Goal: Task Accomplishment & Management: Manage account settings

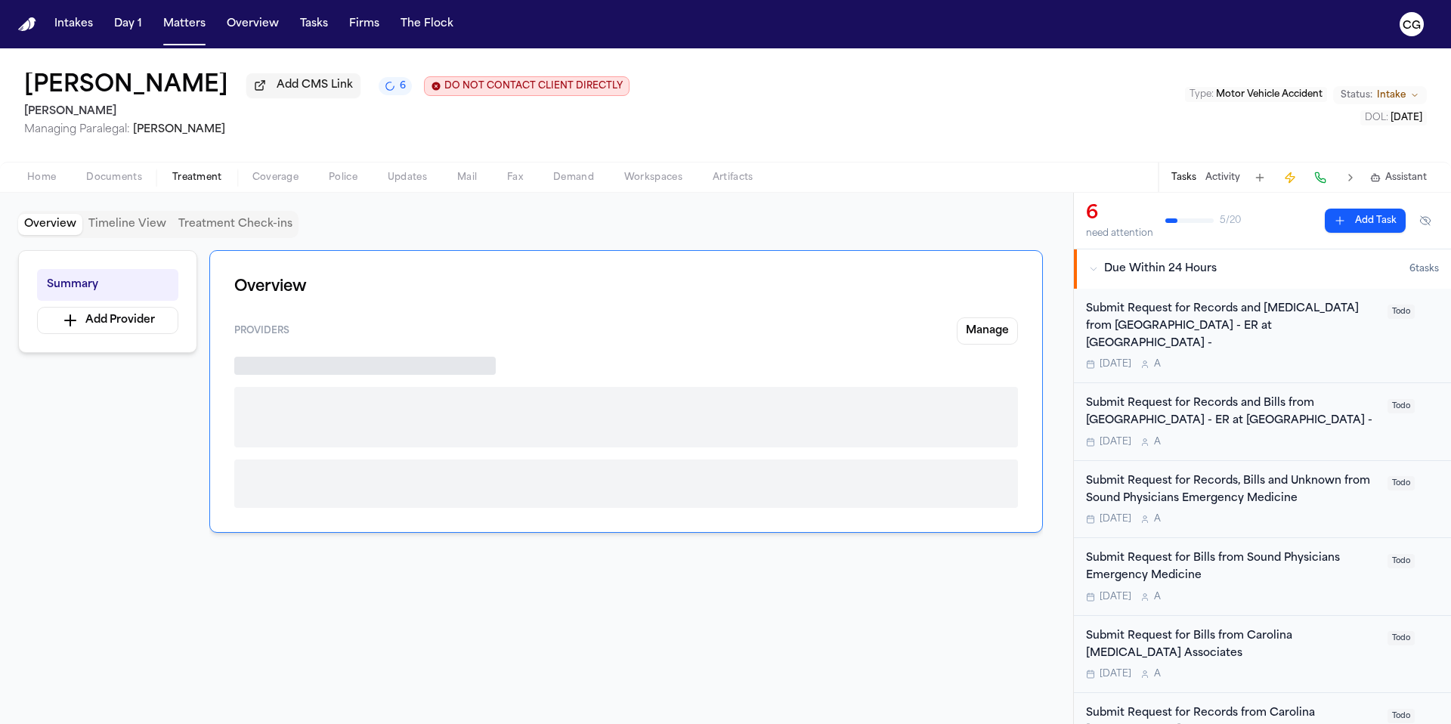
click at [187, 180] on span "Treatment" at bounding box center [197, 178] width 50 height 12
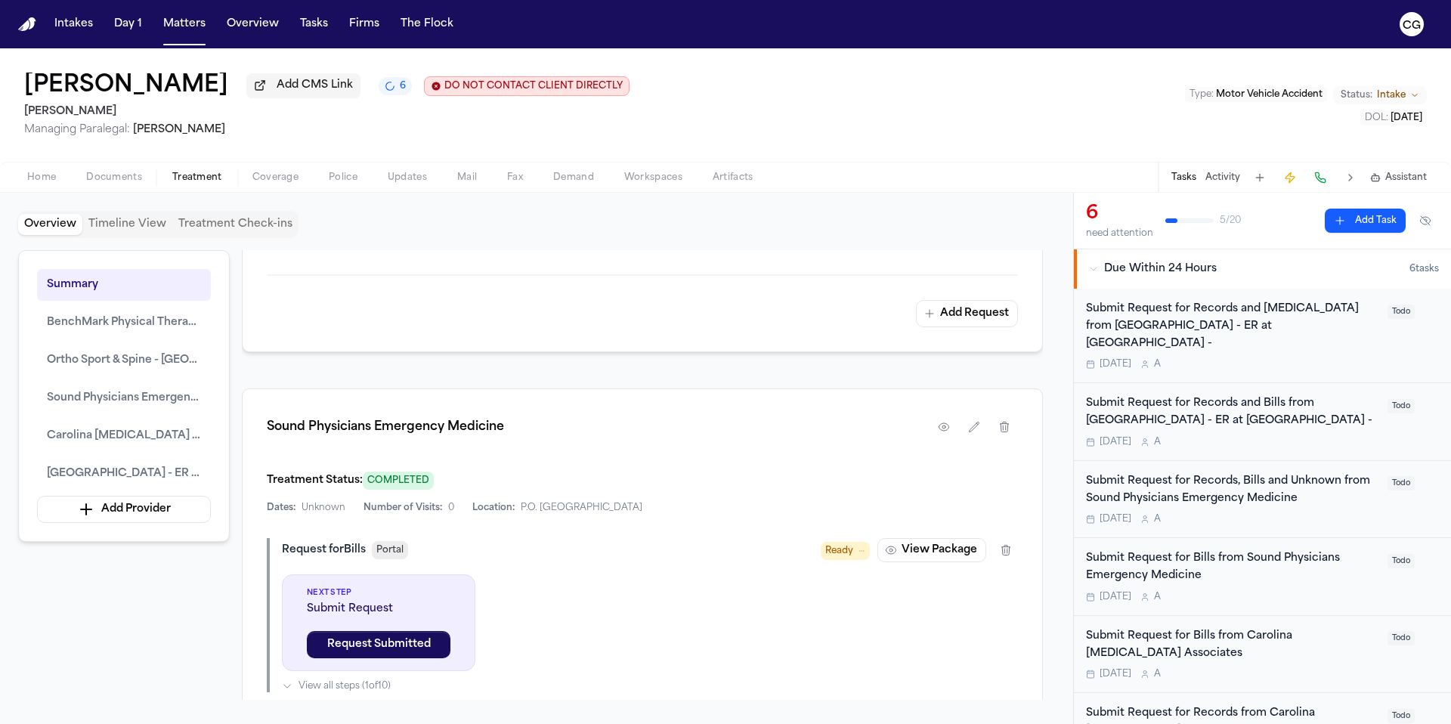
scroll to position [1692, 0]
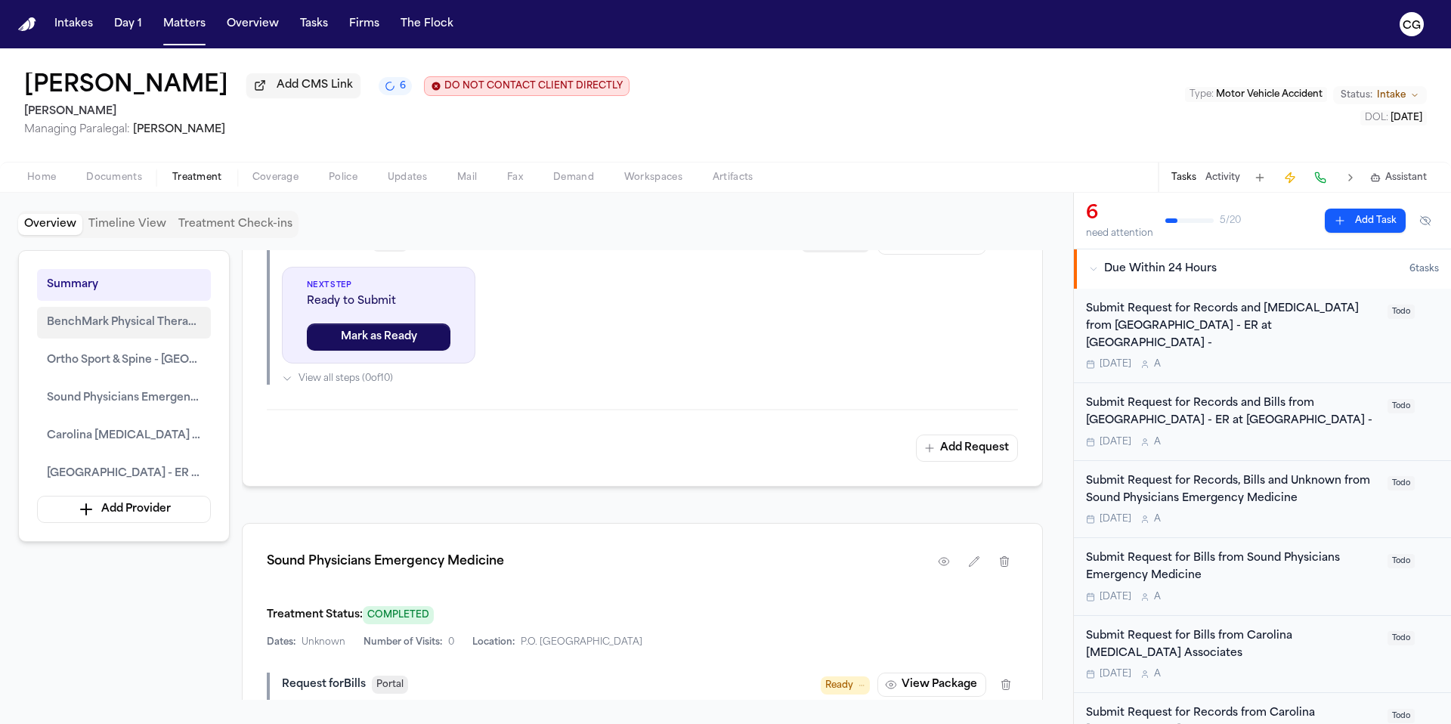
click at [162, 332] on span "BenchMark Physical Therapy - Augusta North" at bounding box center [124, 323] width 154 height 18
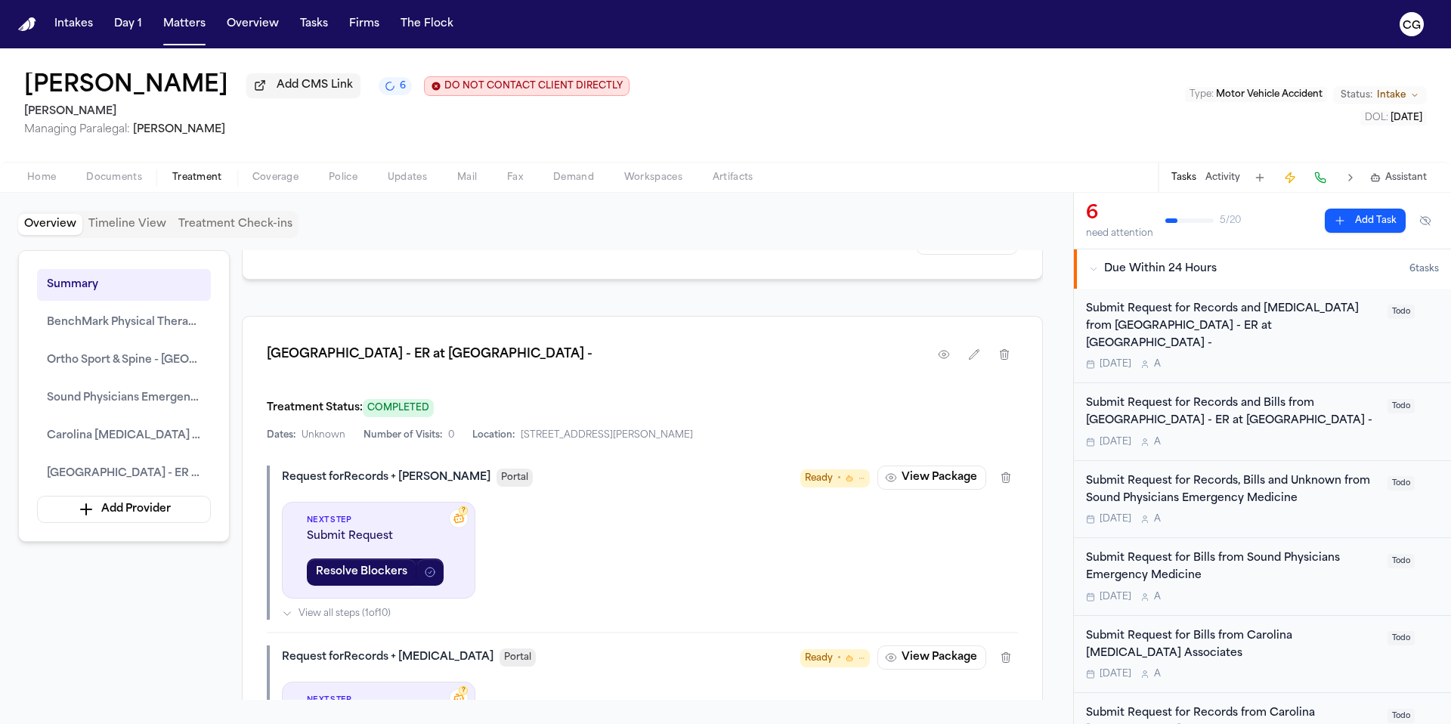
scroll to position [3192, 0]
click at [587, 179] on span "Demand" at bounding box center [573, 178] width 41 height 12
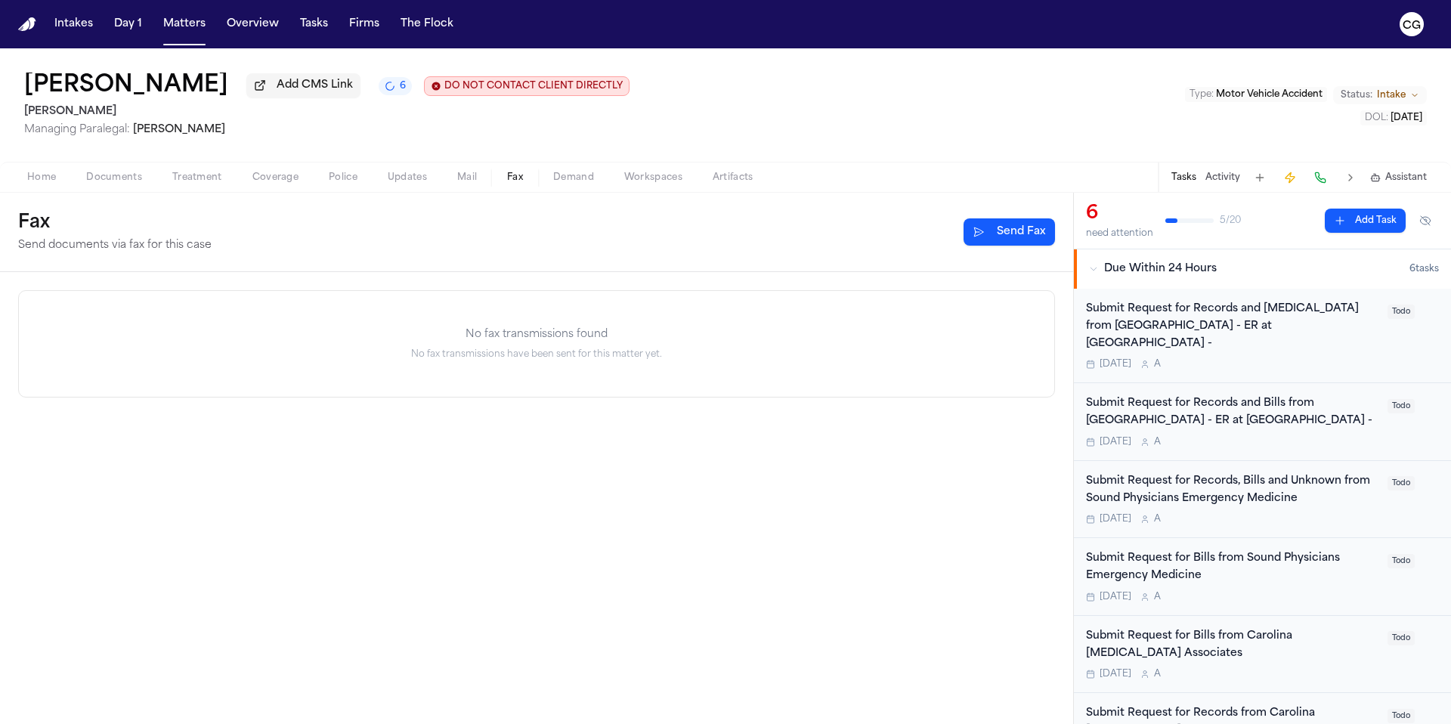
click at [524, 184] on button "Fax" at bounding box center [515, 177] width 46 height 18
click at [472, 184] on span "Mail" at bounding box center [467, 178] width 20 height 12
click at [403, 180] on span "Updates" at bounding box center [407, 178] width 39 height 12
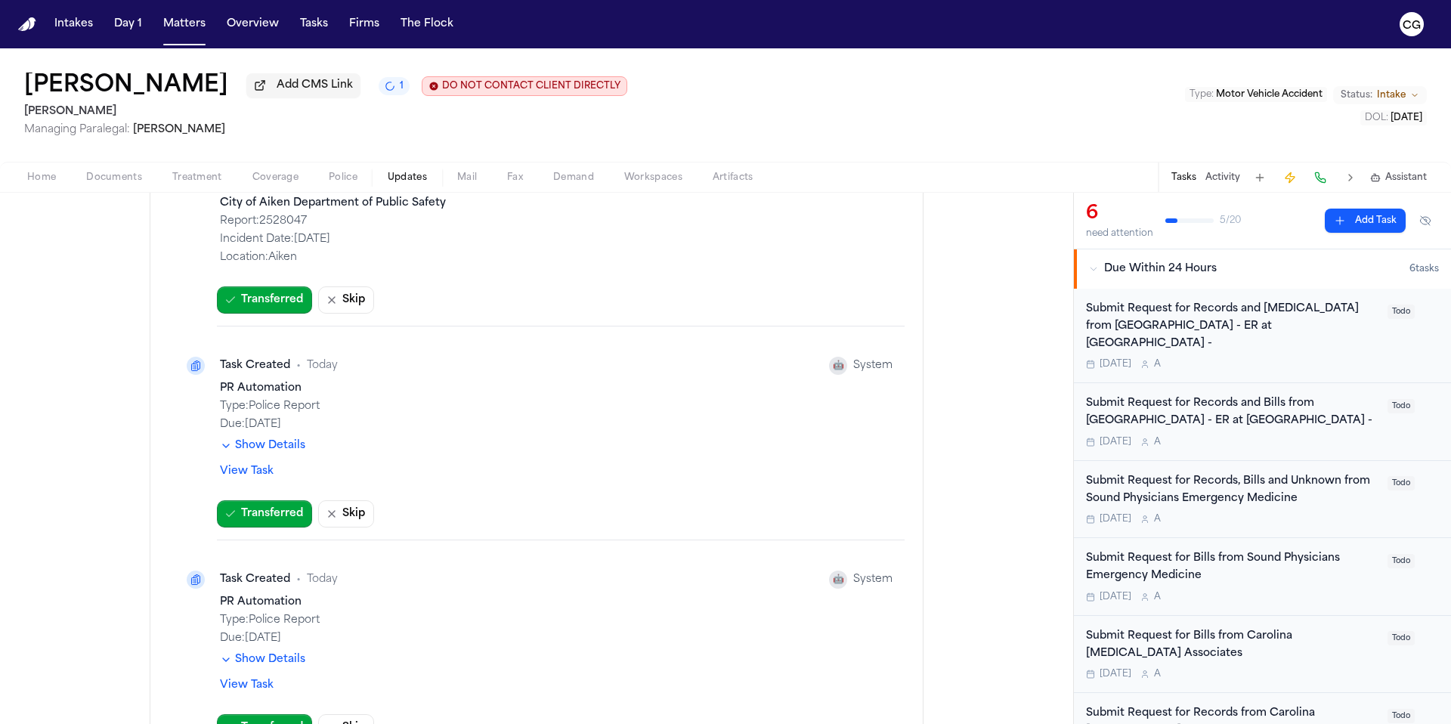
scroll to position [5312, 0]
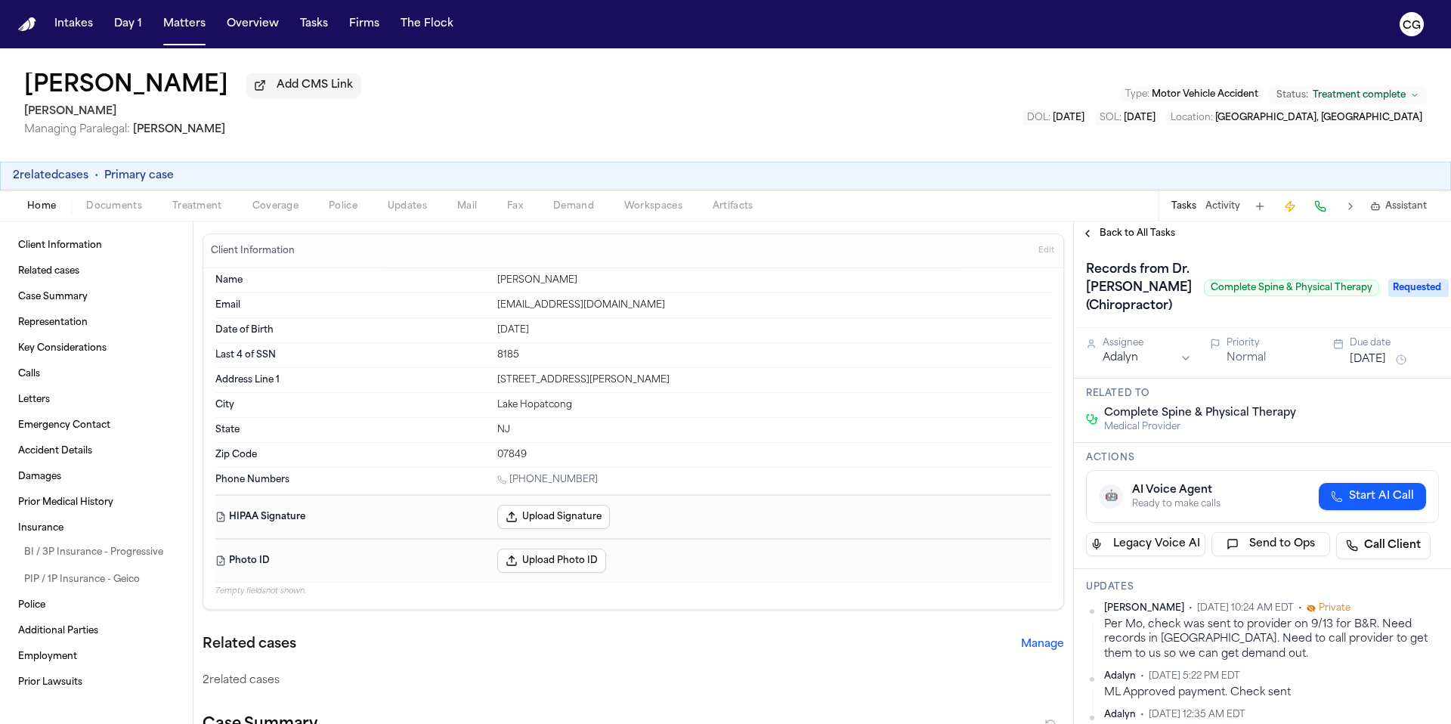
scroll to position [107, 0]
click at [323, 19] on button "Tasks" at bounding box center [314, 24] width 40 height 27
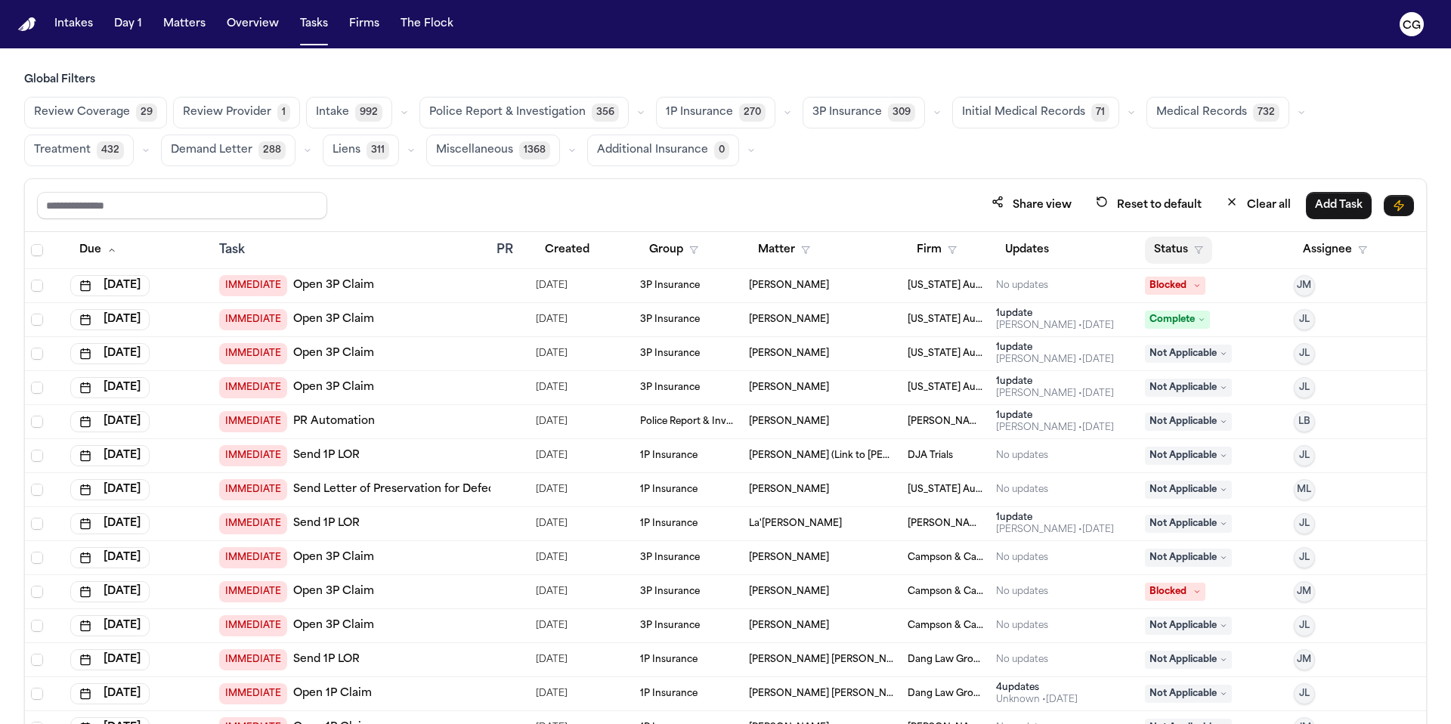
click at [1195, 252] on polygon "button" at bounding box center [1199, 250] width 8 height 7
click at [1235, 292] on input "text" at bounding box center [1218, 288] width 147 height 27
click at [947, 246] on icon "button" at bounding box center [951, 250] width 9 height 9
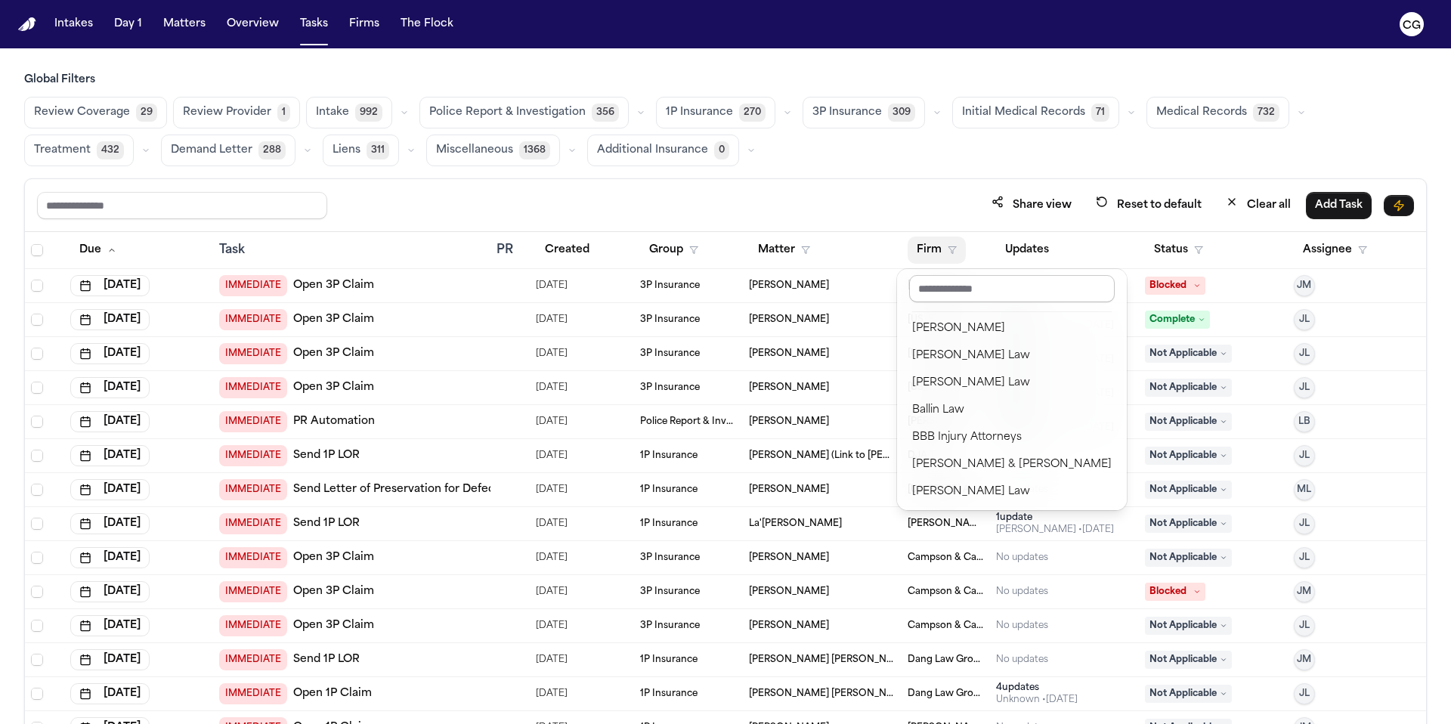
click at [949, 292] on input "text" at bounding box center [1012, 288] width 206 height 27
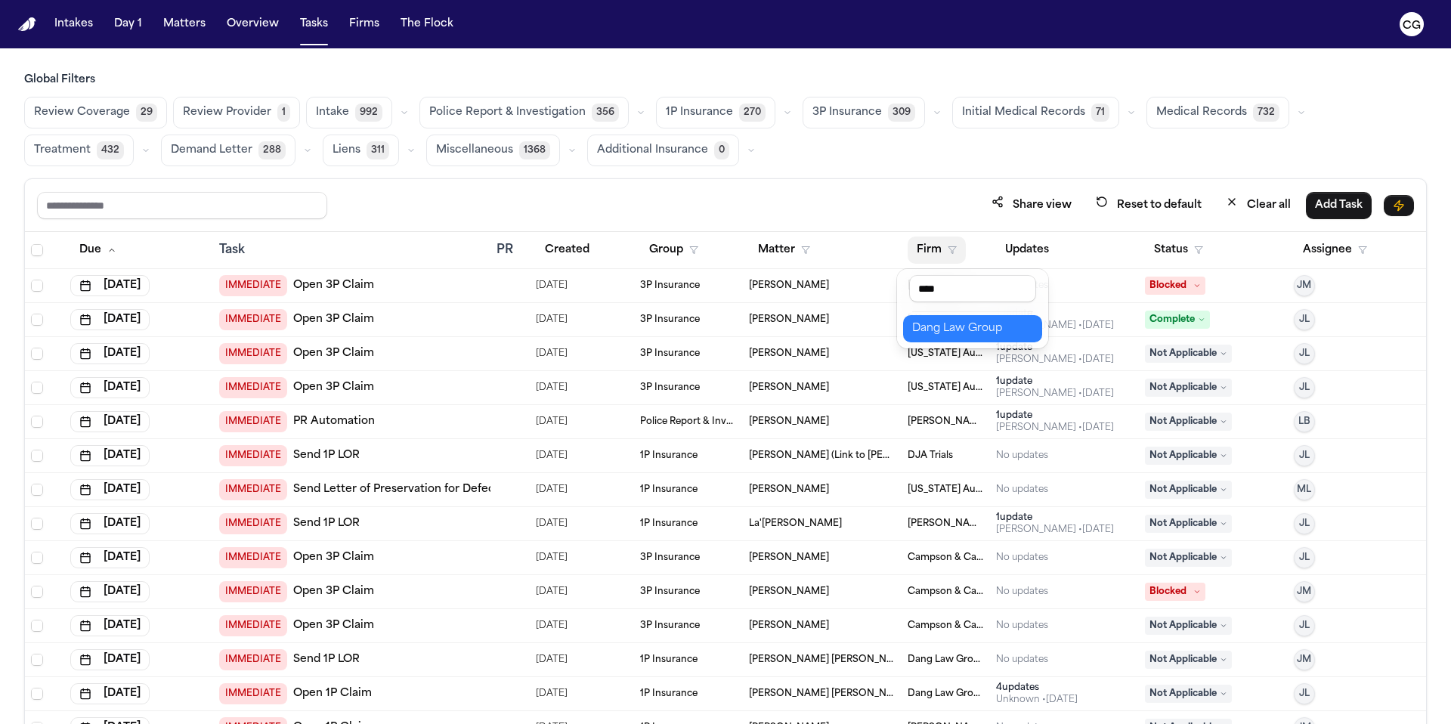
type input "****"
click at [944, 335] on div "Dang Law Group" at bounding box center [972, 329] width 121 height 18
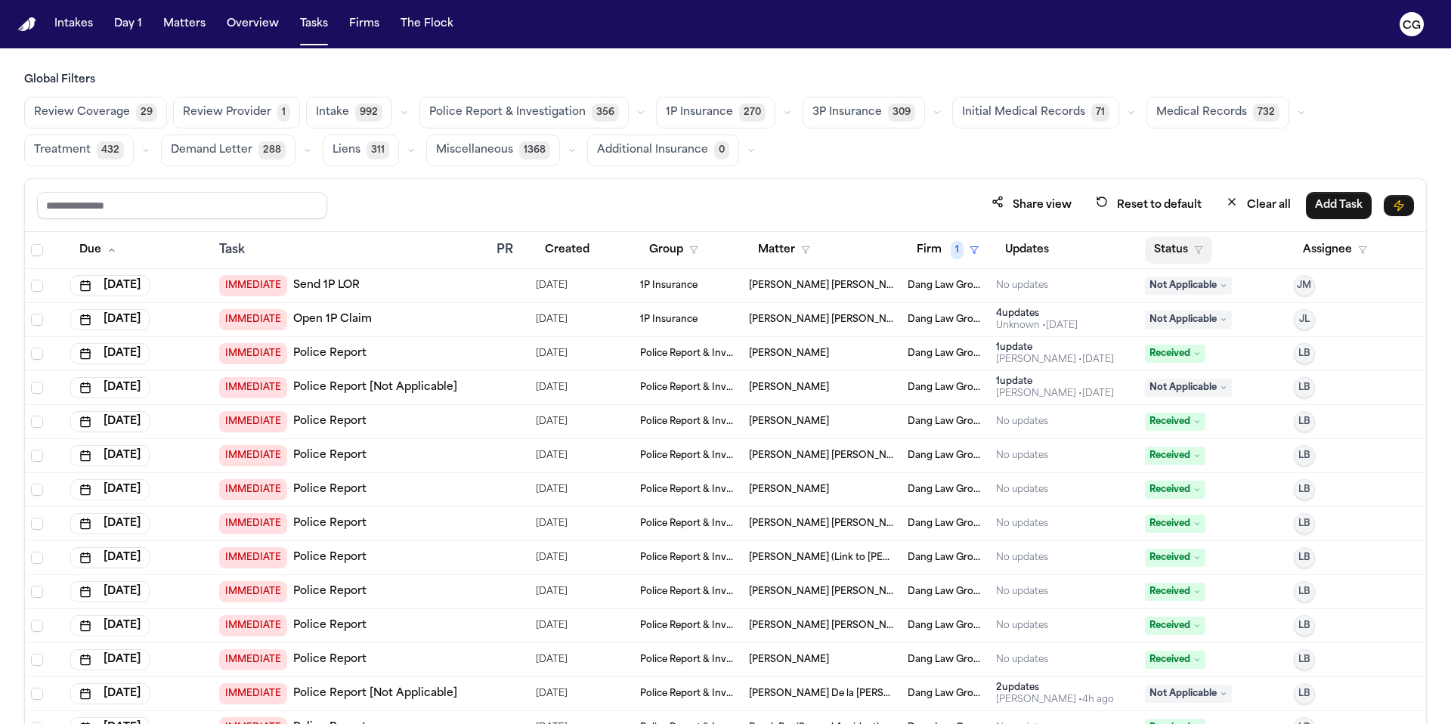
click at [1194, 249] on icon "button" at bounding box center [1198, 250] width 9 height 9
click at [1358, 246] on icon "button" at bounding box center [1362, 250] width 9 height 9
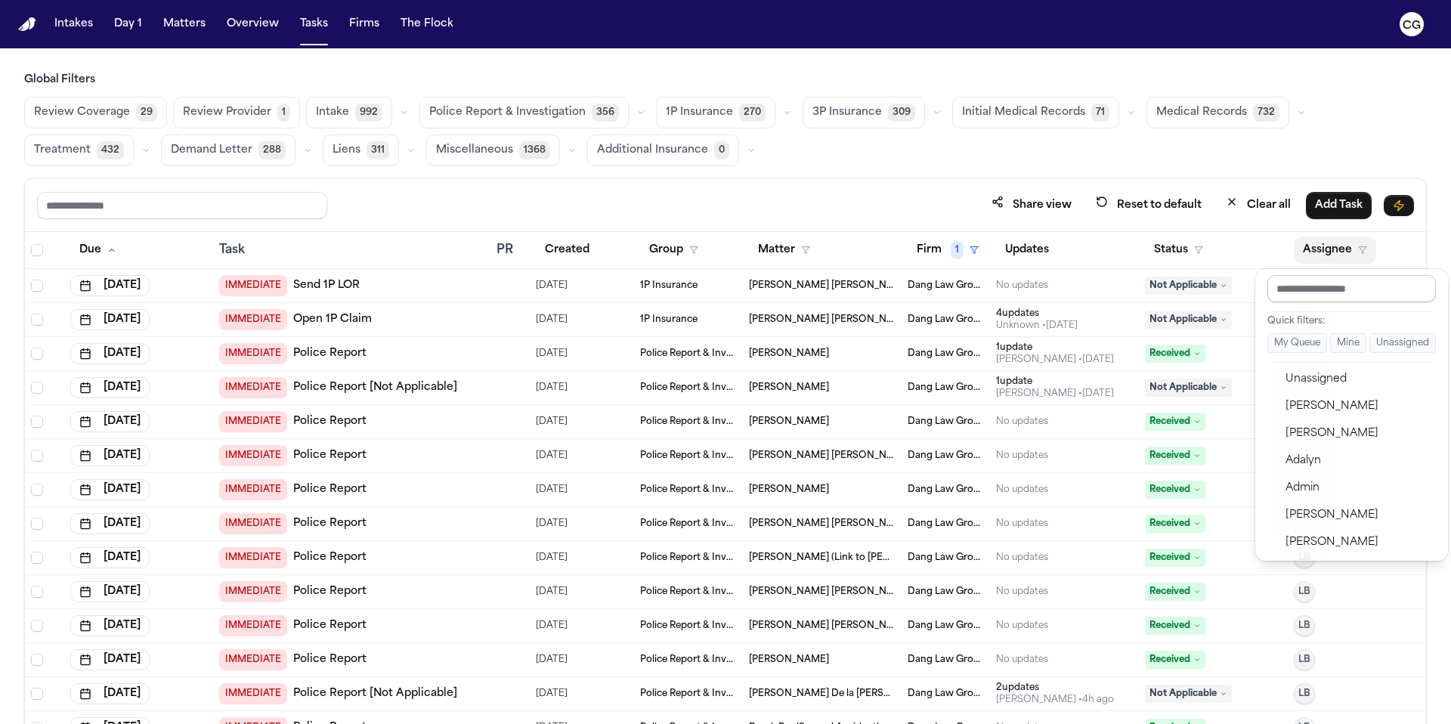
click at [1315, 289] on input "text" at bounding box center [1351, 288] width 168 height 27
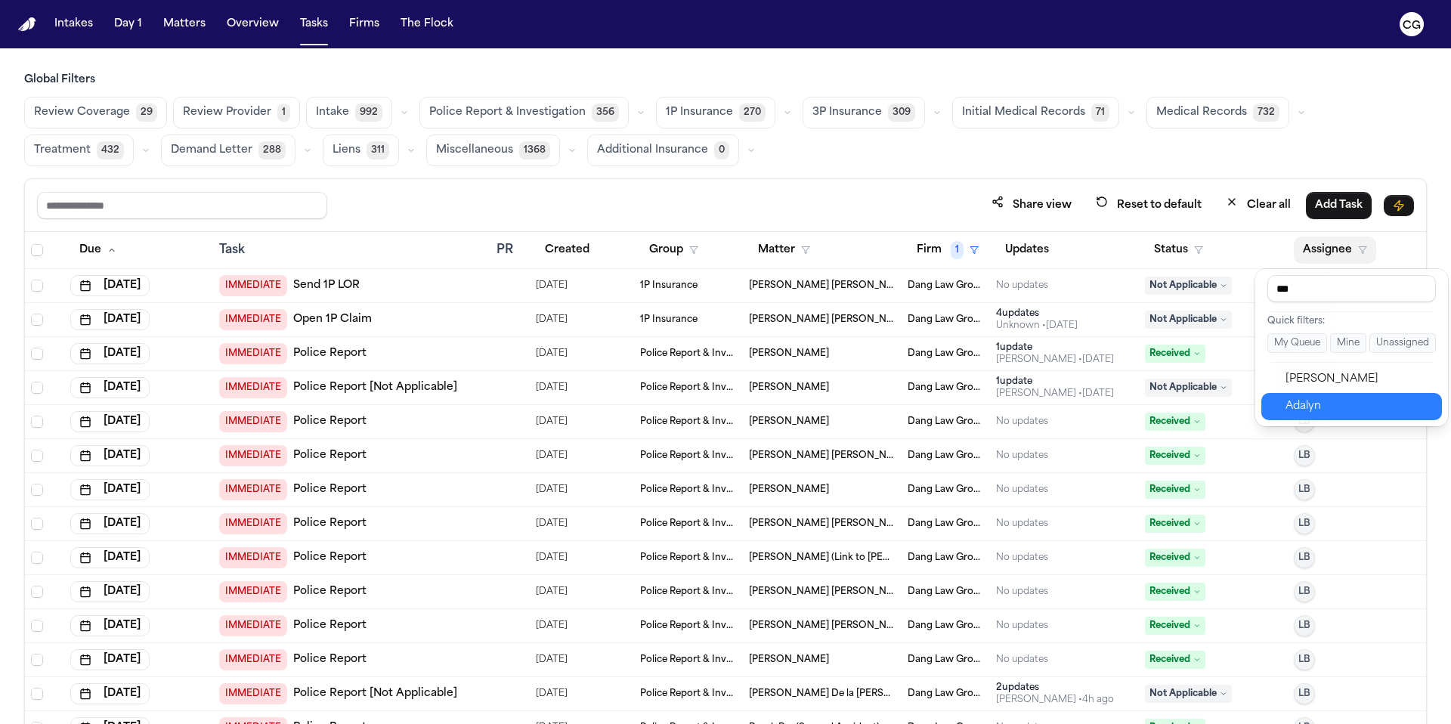
type input "***"
click at [1334, 403] on div "Adalyn" at bounding box center [1358, 406] width 147 height 18
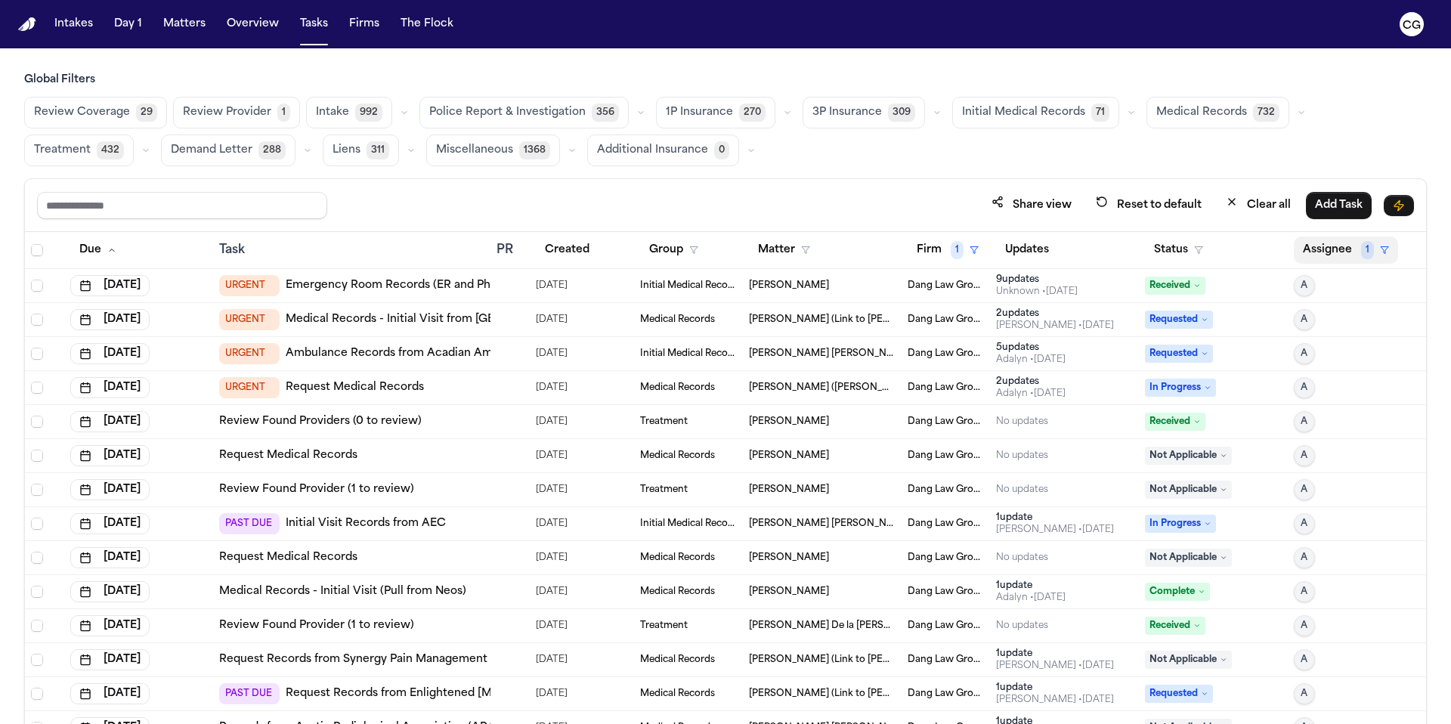
click at [1361, 252] on span "1" at bounding box center [1367, 250] width 13 height 18
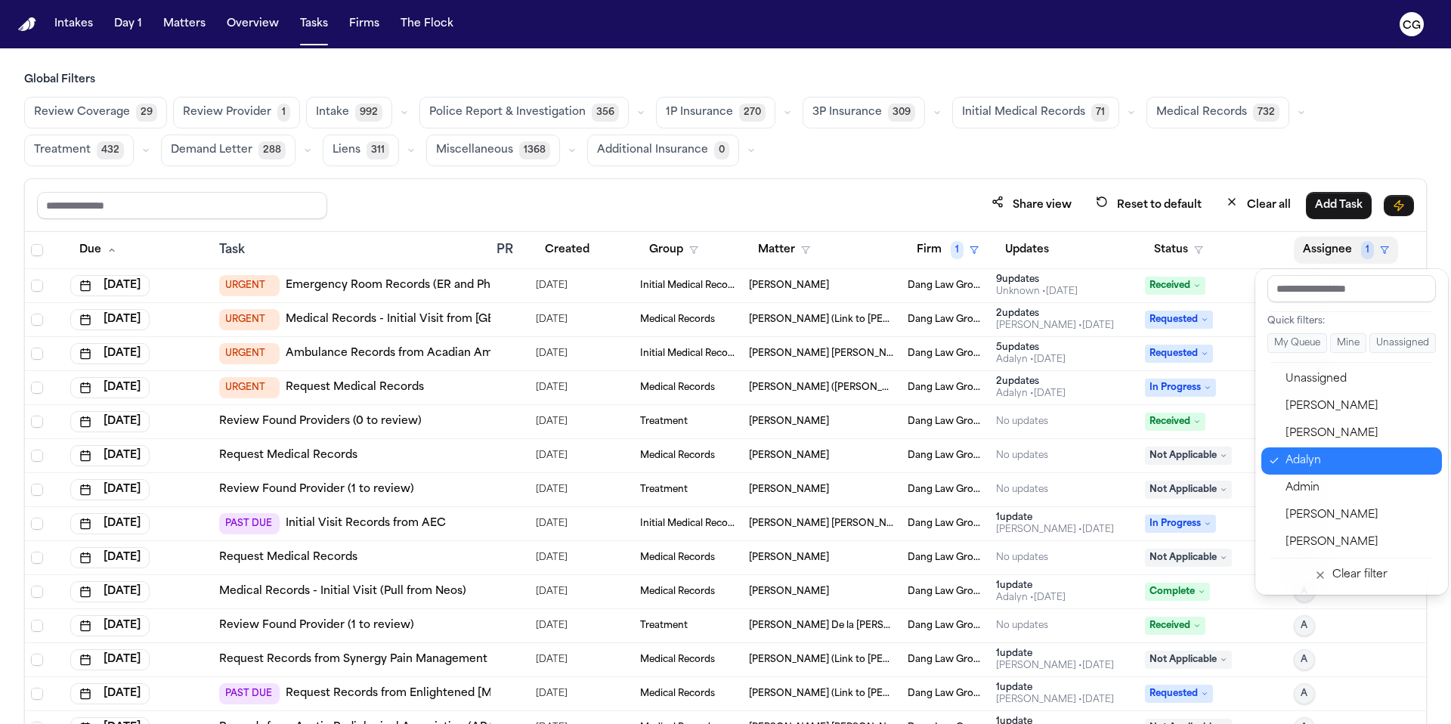
click at [1301, 452] on div "Adalyn" at bounding box center [1358, 461] width 147 height 18
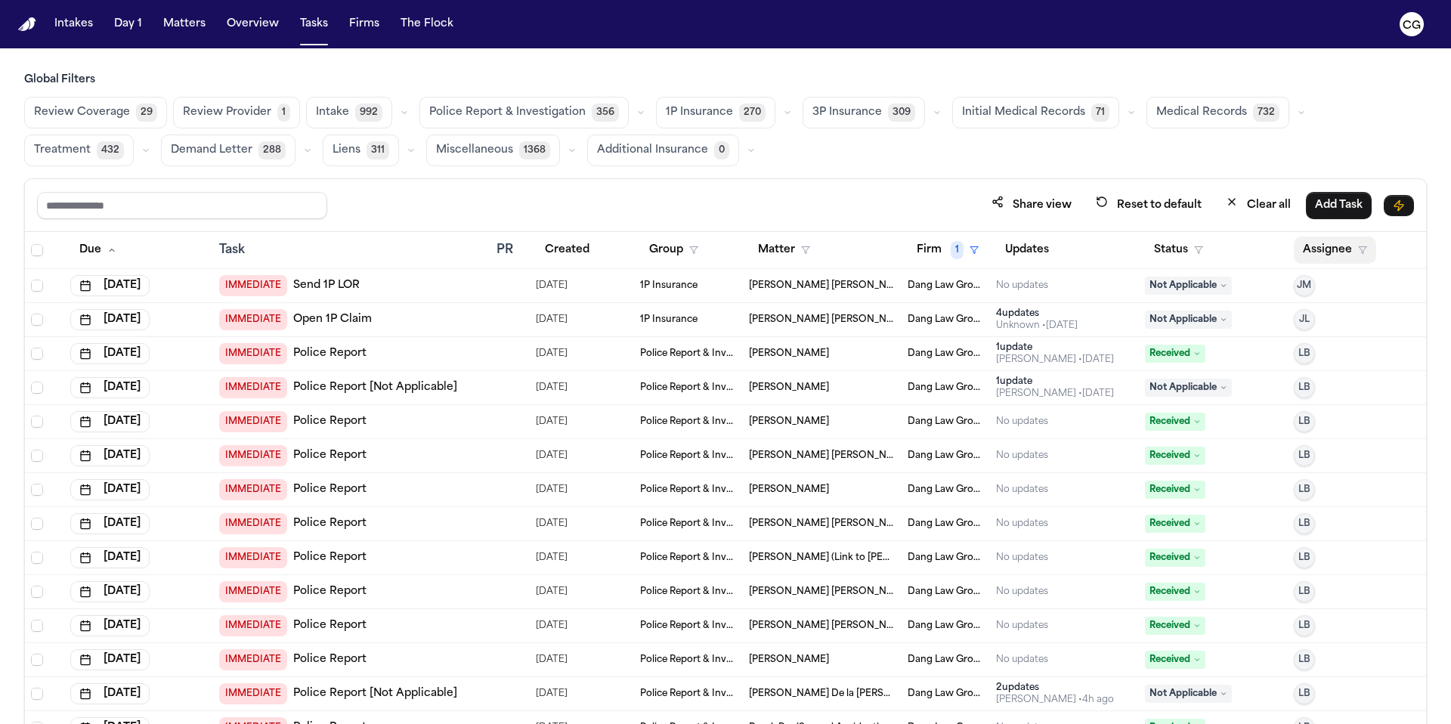
click at [1359, 247] on polygon "button" at bounding box center [1363, 250] width 8 height 7
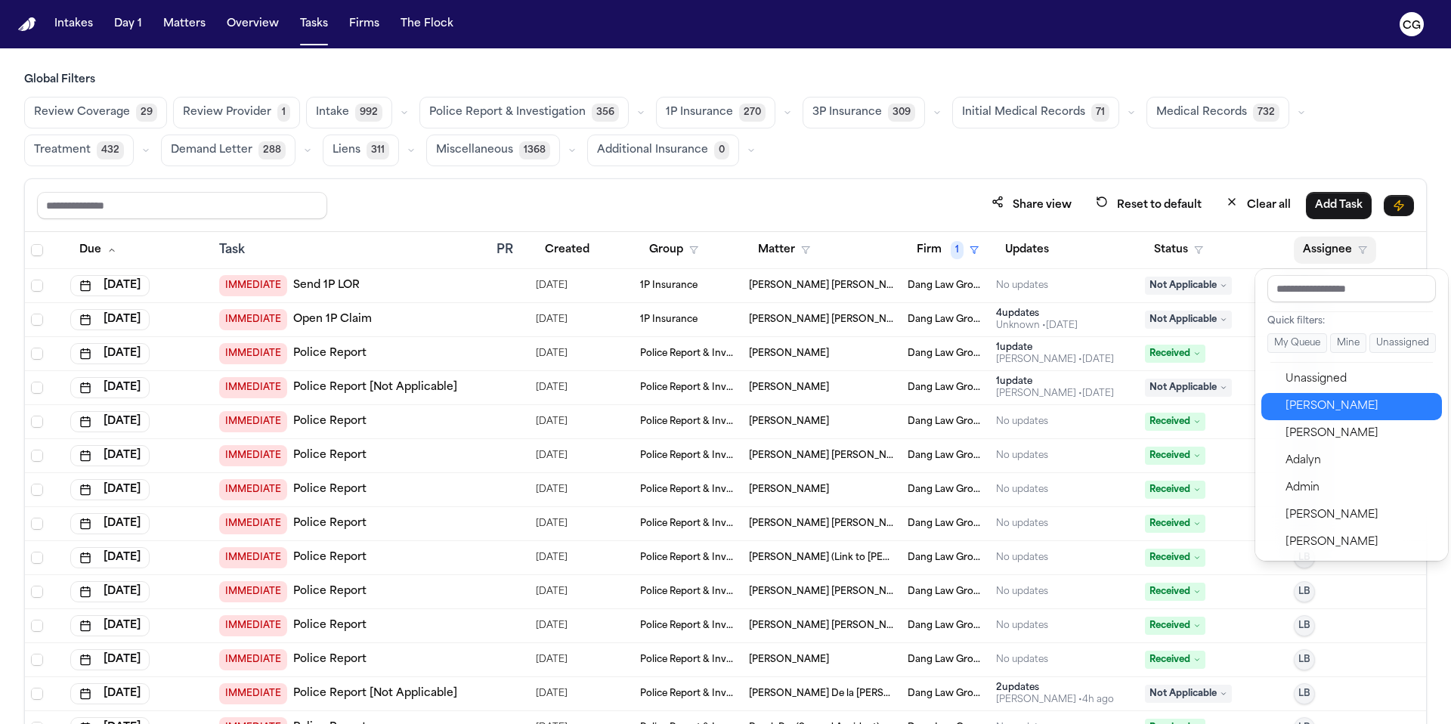
click at [1317, 411] on div "[PERSON_NAME]" at bounding box center [1358, 406] width 147 height 18
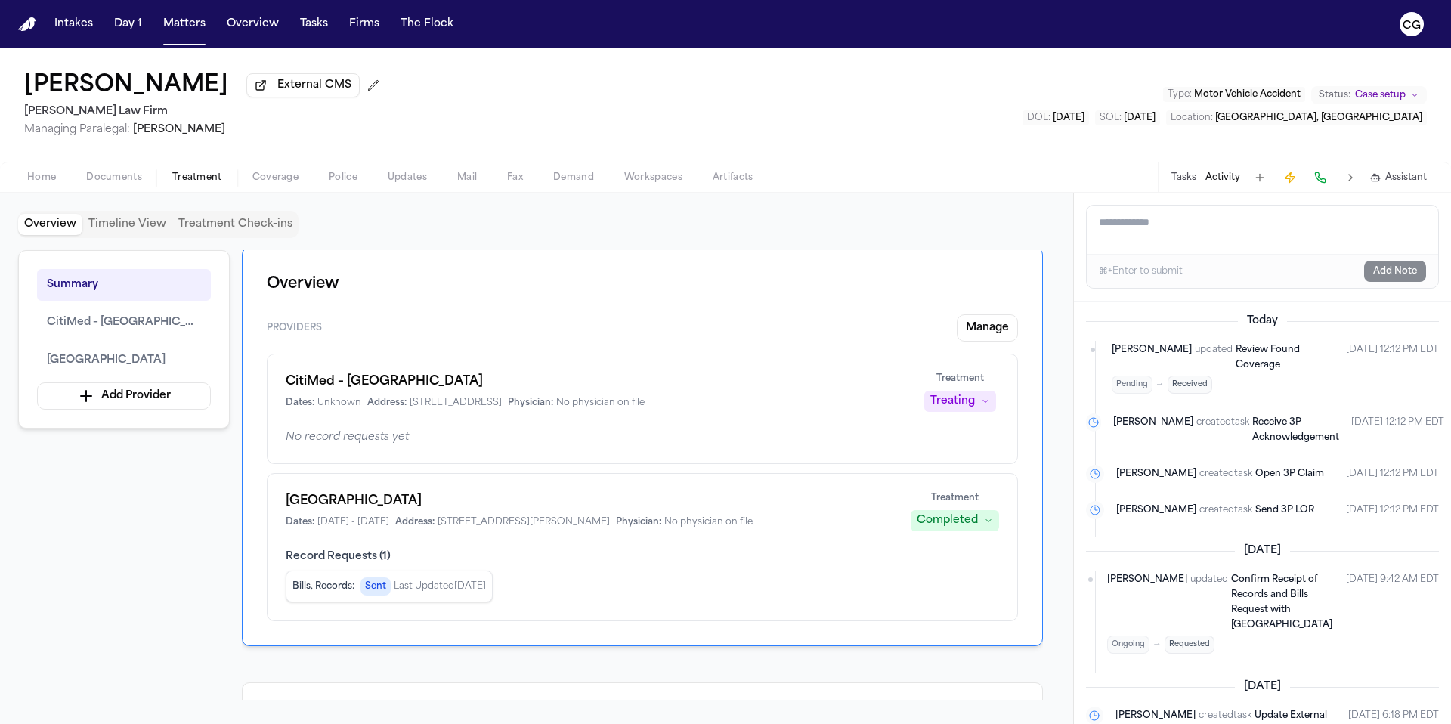
scroll to position [3, 0]
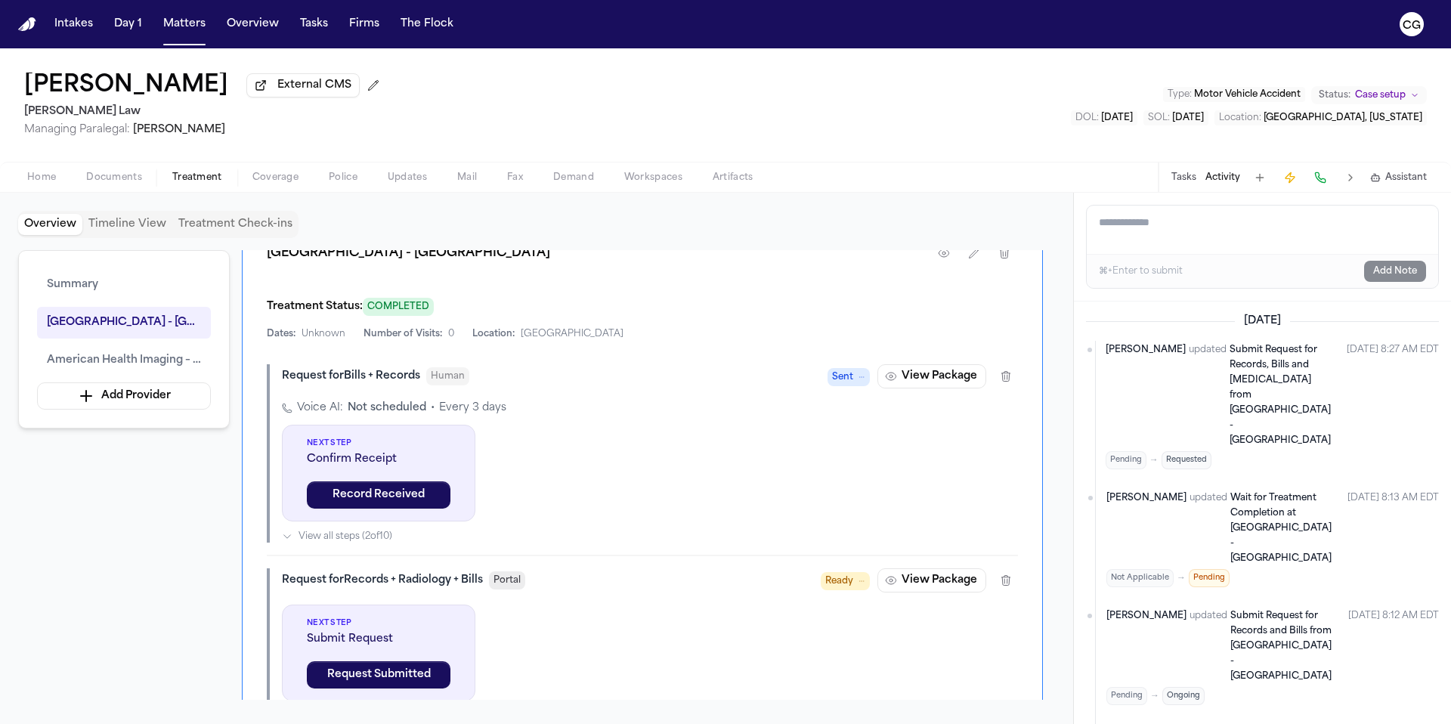
scroll to position [508, 0]
